Goal: Transaction & Acquisition: Download file/media

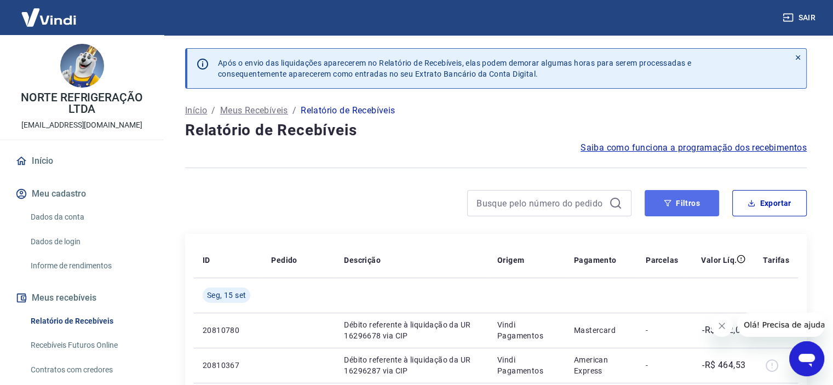
click at [693, 196] on button "Filtros" at bounding box center [681, 203] width 74 height 26
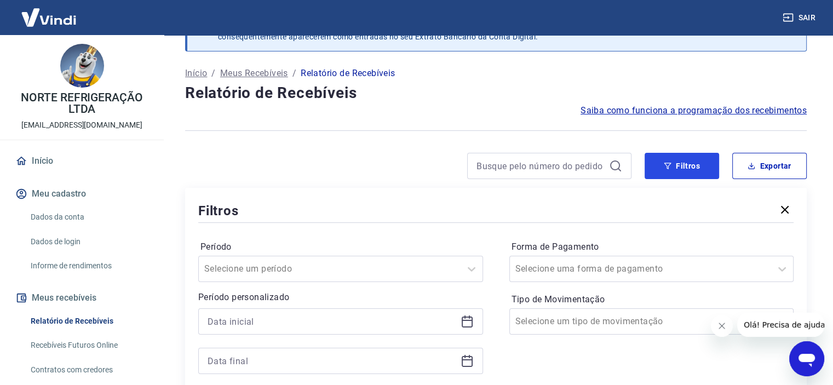
scroll to position [109, 0]
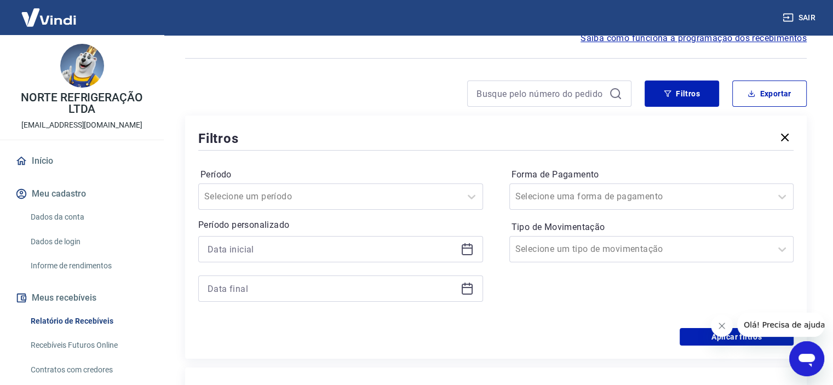
click at [469, 247] on icon at bounding box center [466, 247] width 11 height 1
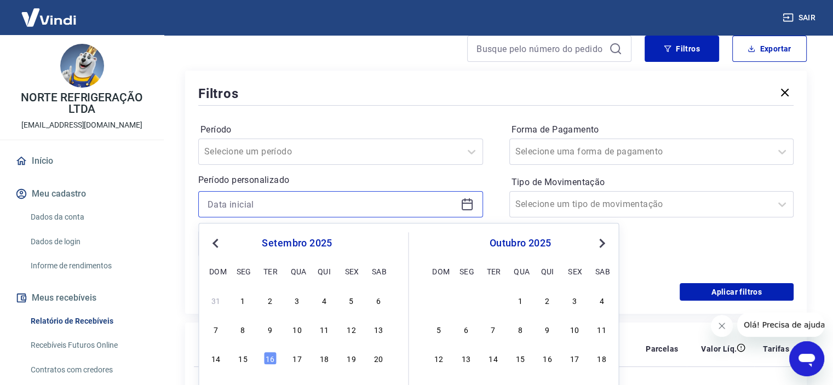
scroll to position [219, 0]
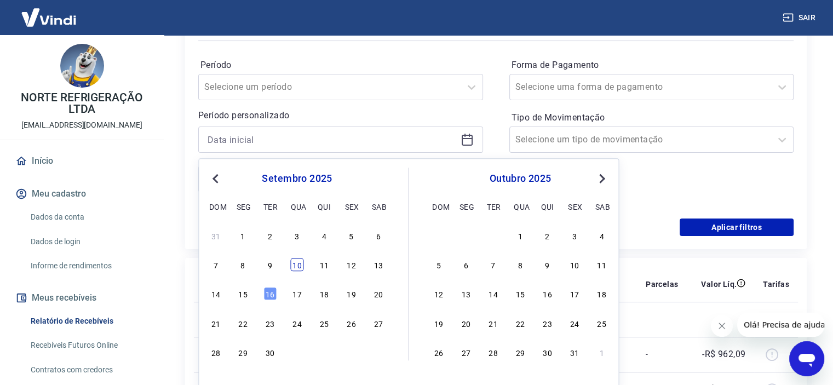
click at [298, 266] on div "10" at bounding box center [296, 264] width 13 height 13
type input "10/09/2025"
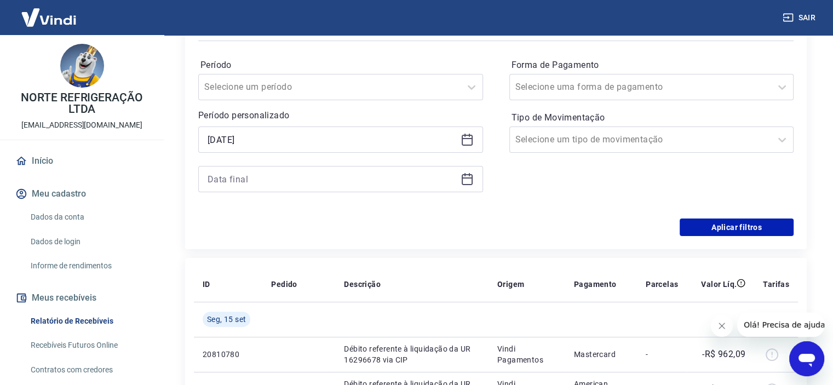
click at [467, 179] on icon at bounding box center [466, 178] width 13 height 13
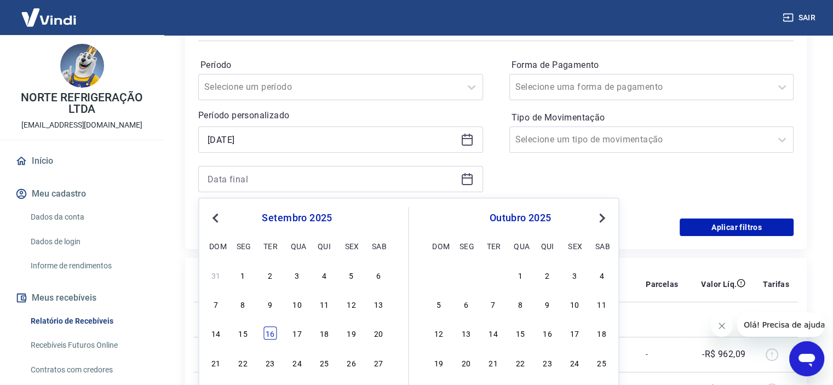
click at [268, 332] on div "16" at bounding box center [269, 333] width 13 height 13
type input "16/09/2025"
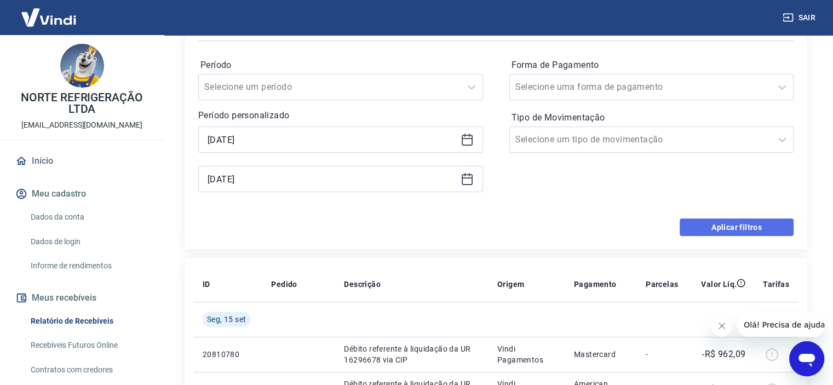
click at [730, 226] on button "Aplicar filtros" at bounding box center [736, 227] width 114 height 18
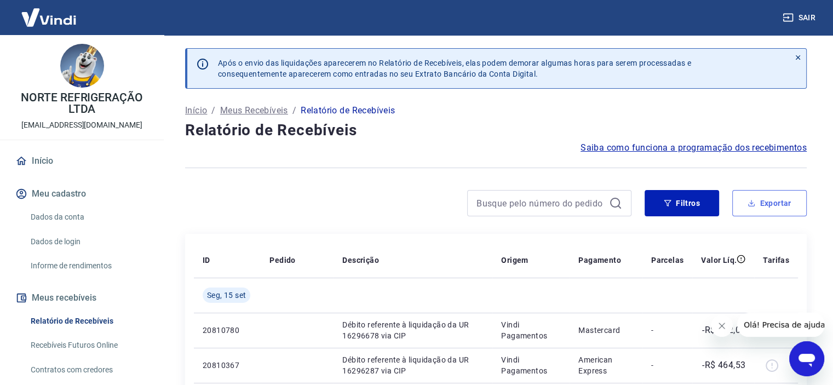
click at [772, 201] on button "Exportar" at bounding box center [769, 203] width 74 height 26
type input "10/09/2025"
type input "16/09/2025"
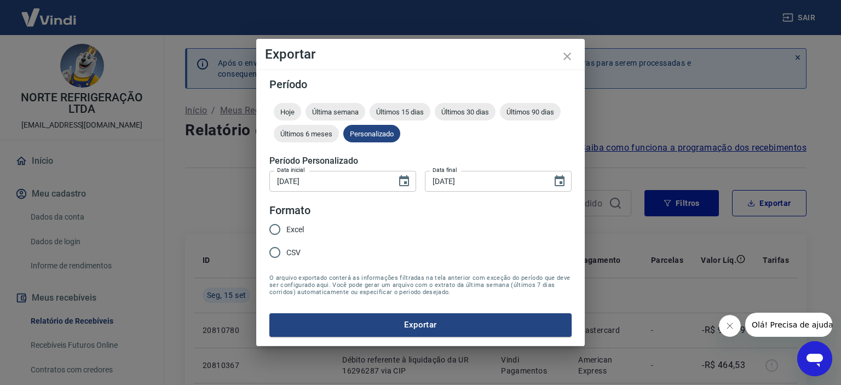
click at [294, 229] on span "Excel" at bounding box center [295, 229] width 18 height 11
click at [286, 229] on input "Excel" at bounding box center [274, 229] width 23 height 23
radio input "true"
click at [274, 250] on input "CSV" at bounding box center [274, 252] width 23 height 23
radio input "true"
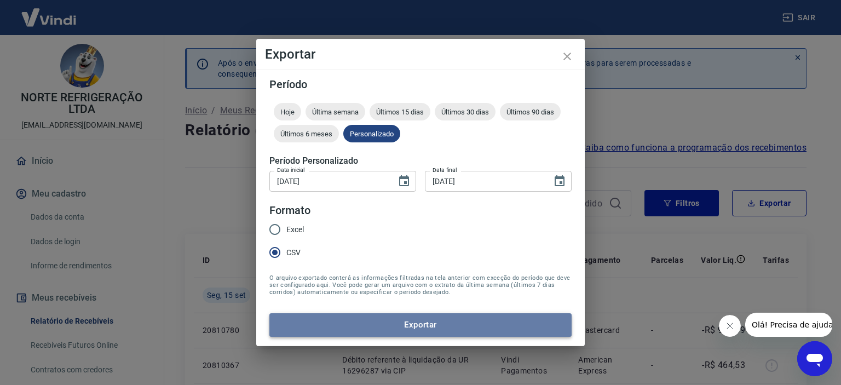
click at [422, 319] on button "Exportar" at bounding box center [420, 324] width 302 height 23
